Goal: Information Seeking & Learning: Learn about a topic

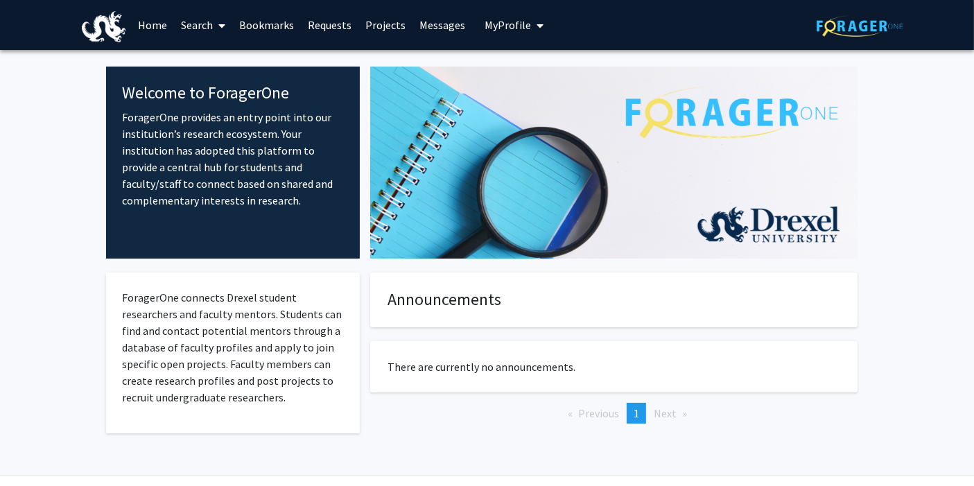
click at [208, 27] on link "Search" at bounding box center [203, 25] width 58 height 49
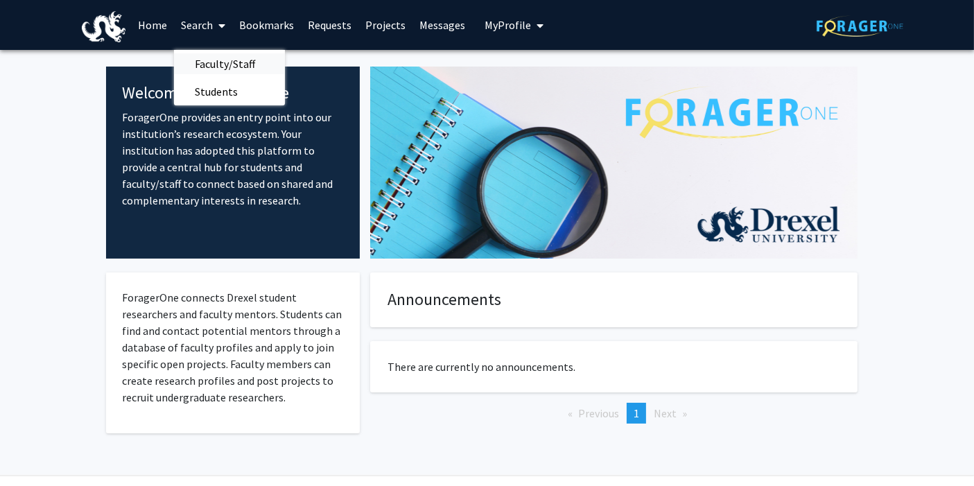
click at [216, 68] on span "Faculty/Staff" at bounding box center [225, 64] width 102 height 28
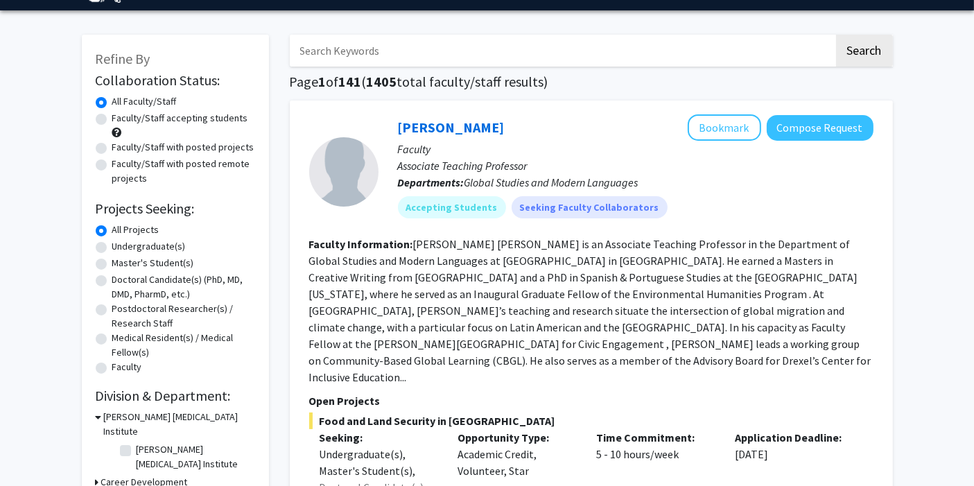
scroll to position [44, 0]
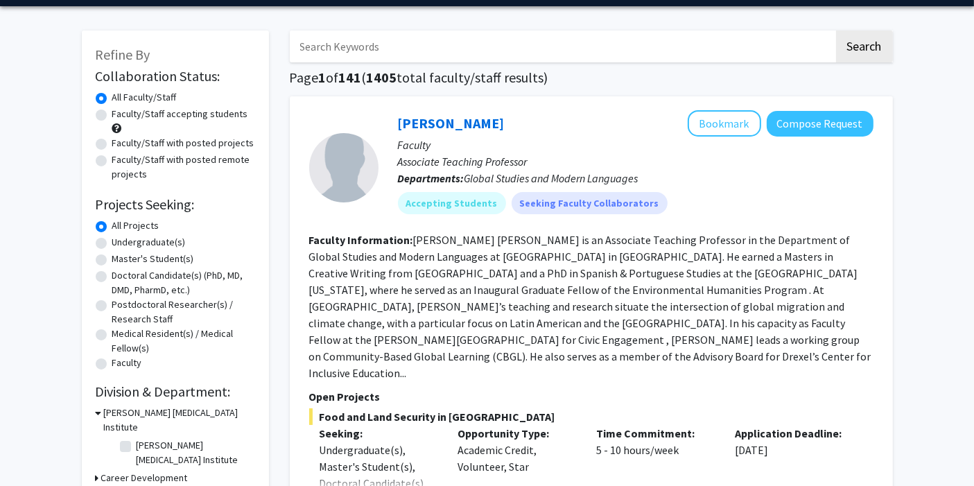
click at [112, 241] on label "Undergraduate(s)" at bounding box center [148, 242] width 73 height 15
click at [112, 241] on input "Undergraduate(s)" at bounding box center [116, 239] width 9 height 9
radio input "true"
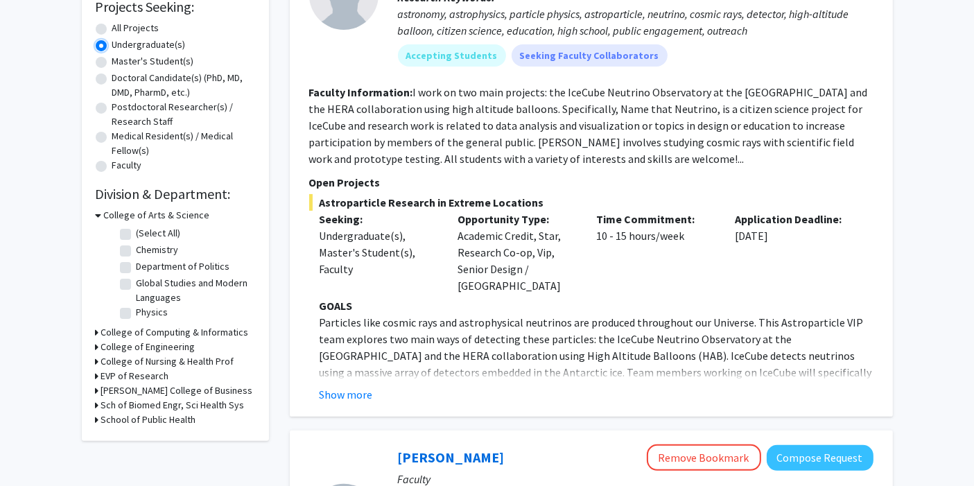
scroll to position [241, 0]
click at [94, 345] on div "Refine By Collaboration Status: Collaboration Status All Faculty/Staff Collabor…" at bounding box center [175, 137] width 187 height 608
click at [105, 346] on h3 "College of Engineering" at bounding box center [148, 347] width 94 height 15
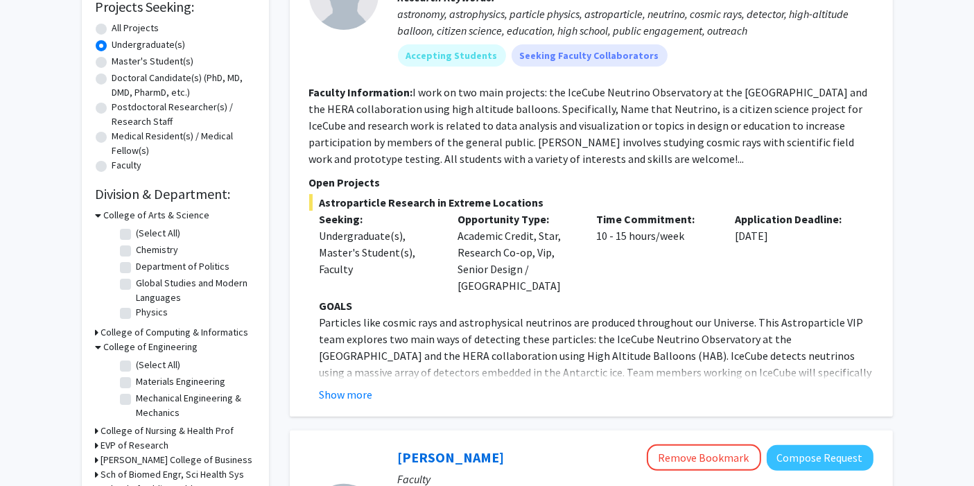
click at [137, 363] on label "(Select All)" at bounding box center [159, 365] width 44 height 15
click at [137, 363] on input "(Select All)" at bounding box center [141, 362] width 9 height 9
checkbox input "true"
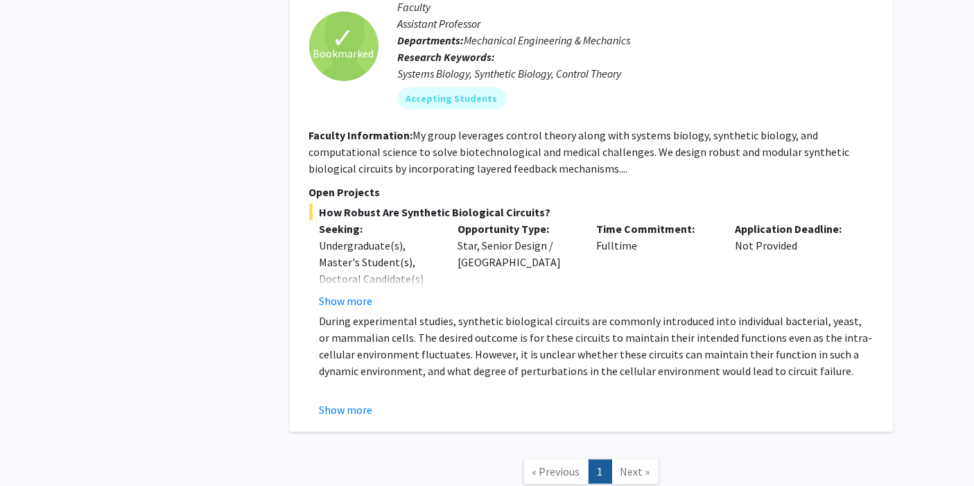
scroll to position [1520, 0]
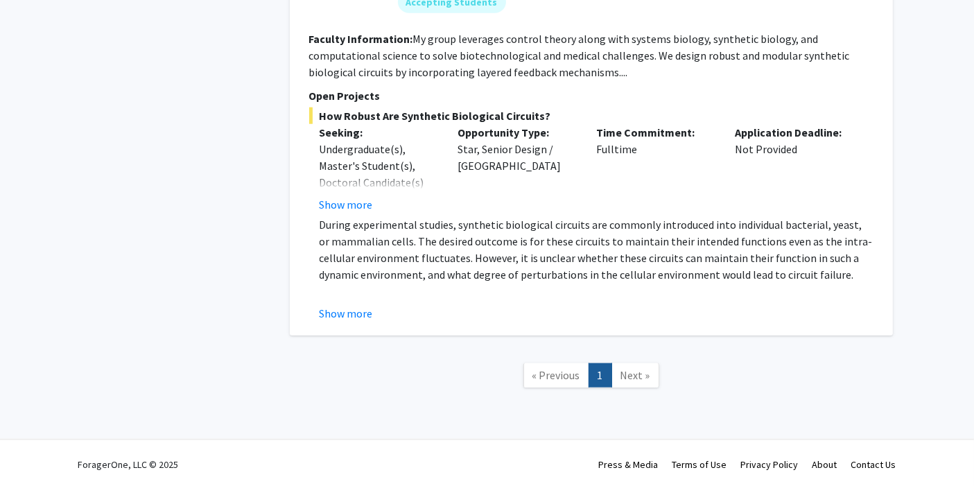
click at [633, 379] on link "Next »" at bounding box center [635, 375] width 48 height 24
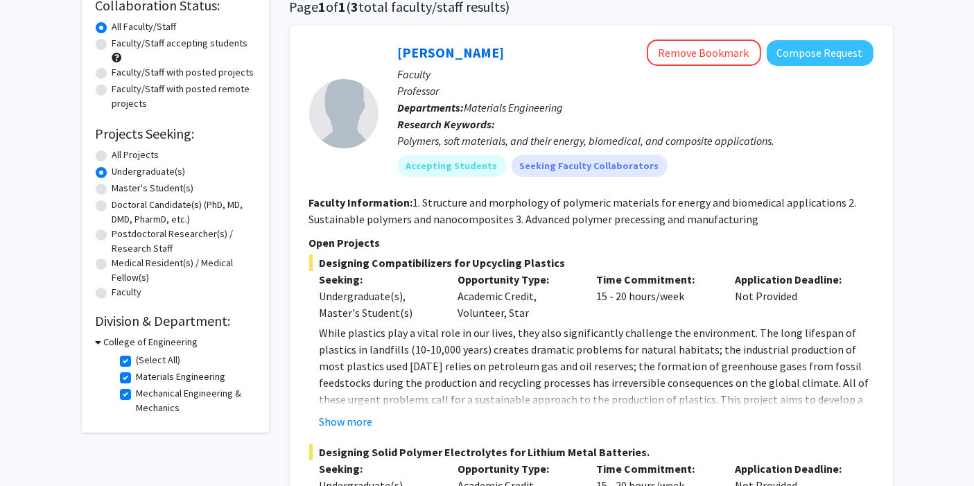
scroll to position [115, 0]
click at [137, 361] on label "(Select All)" at bounding box center [159, 359] width 44 height 15
click at [137, 361] on input "(Select All)" at bounding box center [141, 356] width 9 height 9
checkbox input "false"
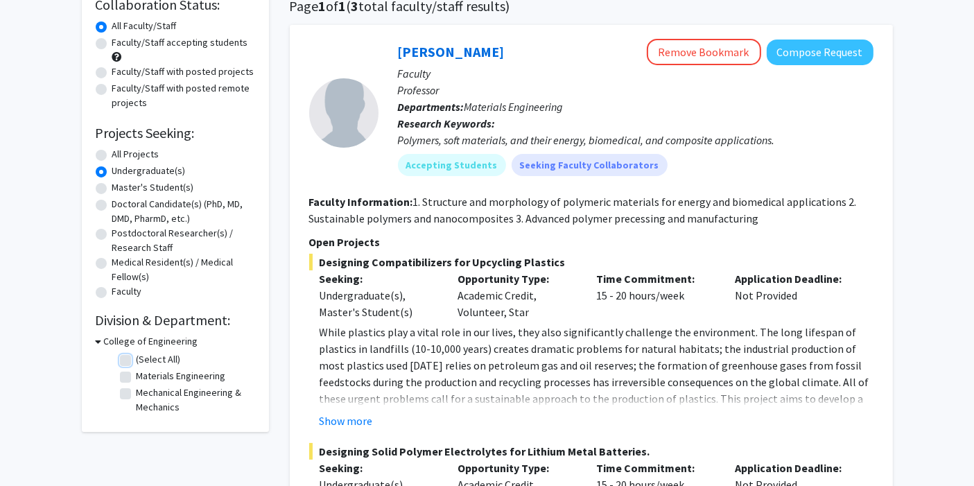
checkbox input "false"
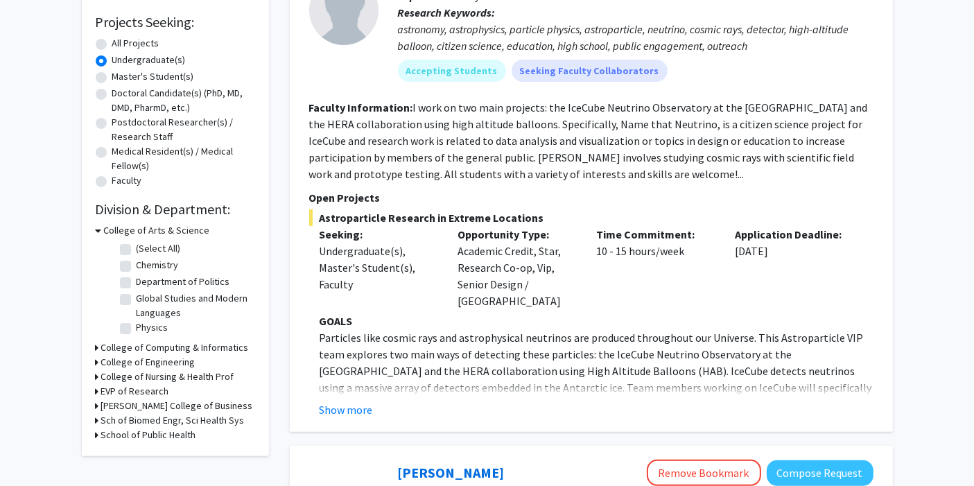
scroll to position [227, 0]
